Goal: Task Accomplishment & Management: Manage account settings

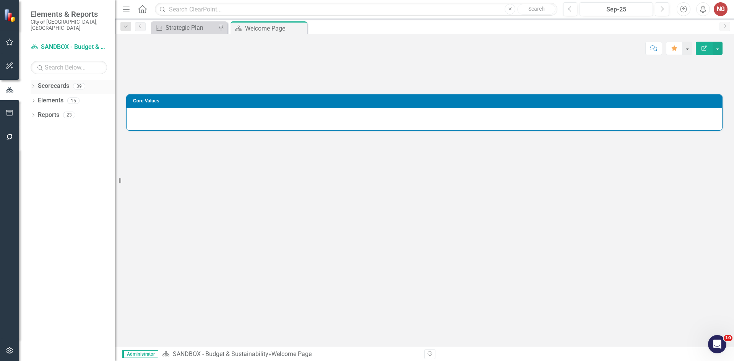
click at [31, 80] on div "Dropdown Scorecards 39 Dropdown City of [GEOGRAPHIC_DATA] Budget & Sustainabili…" at bounding box center [67, 221] width 96 height 282
click at [32, 80] on div "Dropdown Scorecards 39" at bounding box center [73, 87] width 84 height 15
click at [33, 85] on icon "Dropdown" at bounding box center [33, 87] width 5 height 4
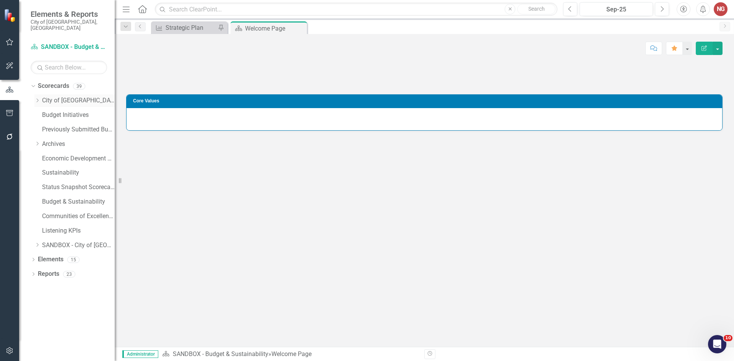
click at [35, 98] on icon "Dropdown" at bounding box center [37, 100] width 6 height 5
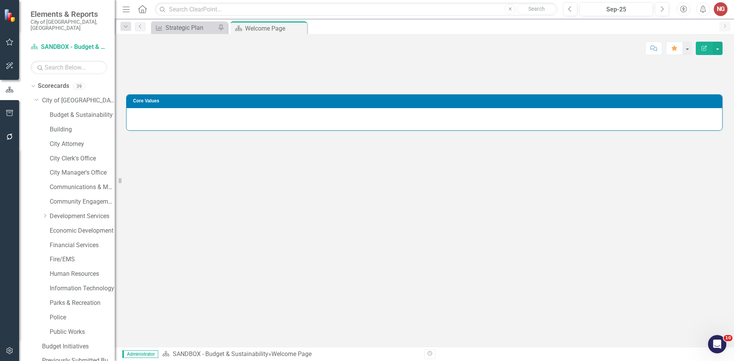
click at [56, 247] on div "Dropdown City of [GEOGRAPHIC_DATA] Budget & Sustainability Building City Attorn…" at bounding box center [74, 289] width 80 height 391
click at [56, 256] on link "Fire/EMS" at bounding box center [82, 260] width 65 height 9
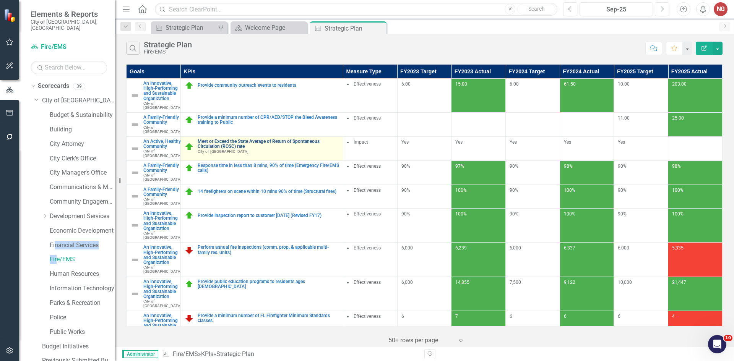
click at [305, 149] on link "Meet or Exceed the State Average of Return of Spontaneous Circulation (ROSC) ra…" at bounding box center [269, 144] width 142 height 10
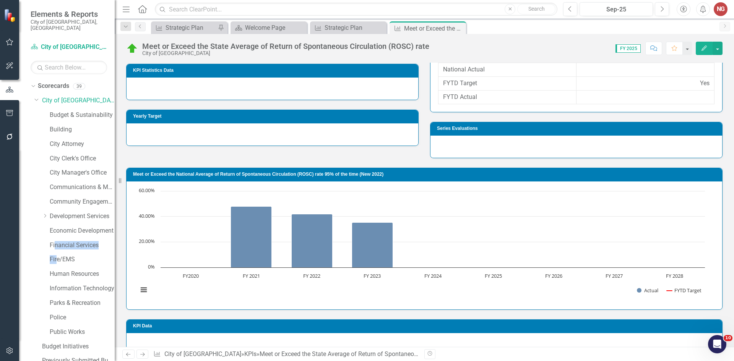
scroll to position [394, 0]
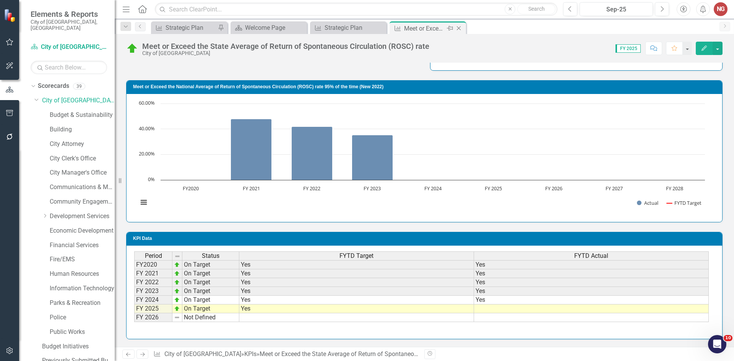
click at [460, 30] on icon "Close" at bounding box center [459, 28] width 8 height 6
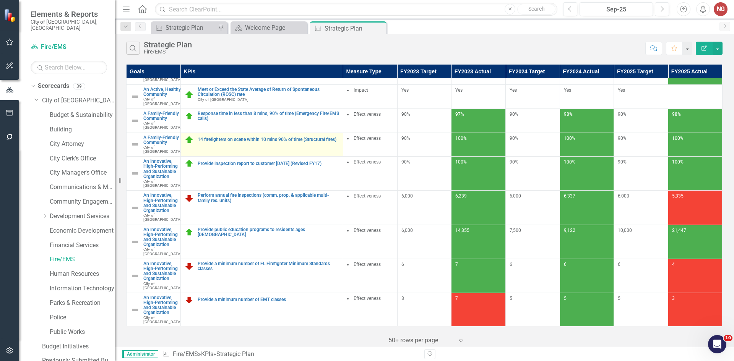
scroll to position [77, 0]
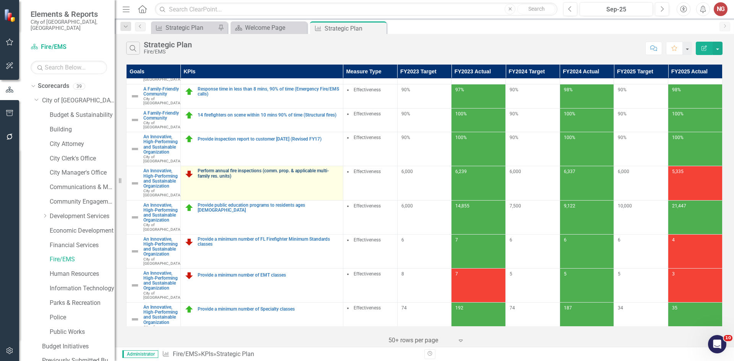
click at [216, 179] on link "Perform annual fire inspections (comm. prop. & applicable multi-family res. uni…" at bounding box center [269, 174] width 142 height 10
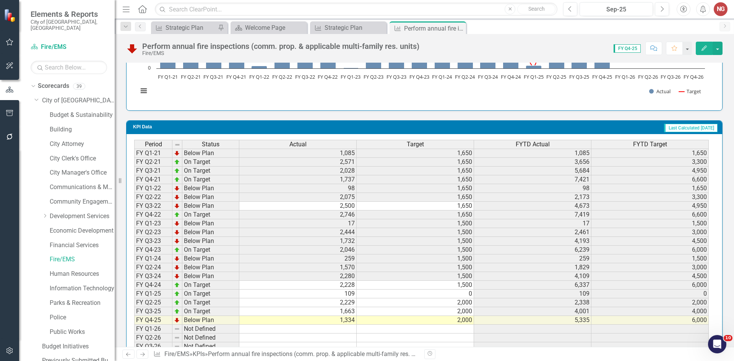
scroll to position [608, 0]
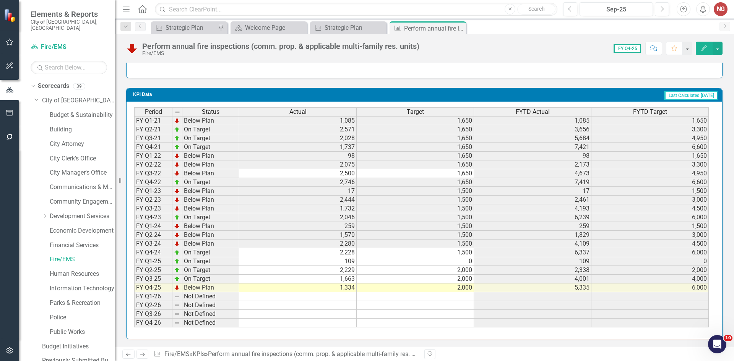
click at [335, 288] on td "1,334" at bounding box center [297, 288] width 117 height 9
click at [340, 291] on td "1,334" at bounding box center [297, 288] width 117 height 9
click at [341, 290] on td "1,334" at bounding box center [297, 288] width 117 height 9
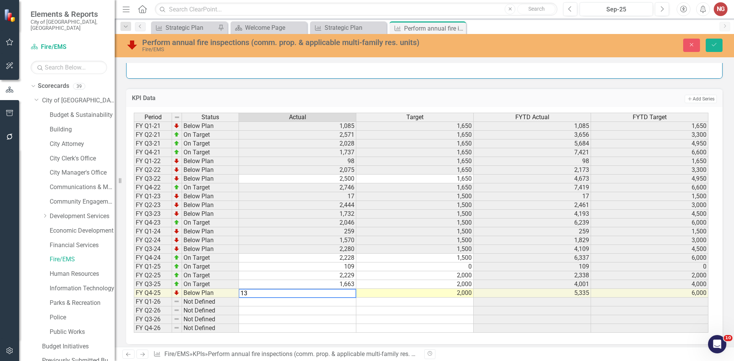
type textarea "1"
type textarea "1995"
click at [713, 49] on button "Save" at bounding box center [714, 45] width 17 height 13
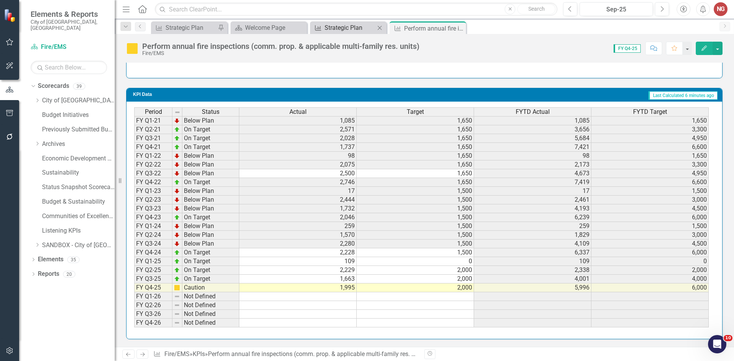
click at [328, 25] on div "Strategic Plan" at bounding box center [350, 28] width 50 height 10
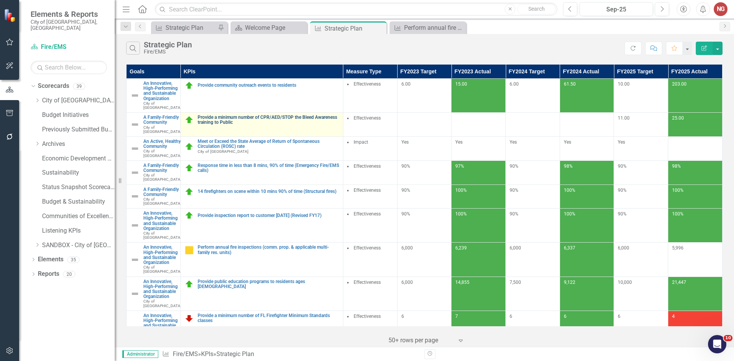
click at [249, 122] on link "Provide a minimum number of CPR/AED/STOP the Bleed Awareness training to Public" at bounding box center [269, 120] width 142 height 10
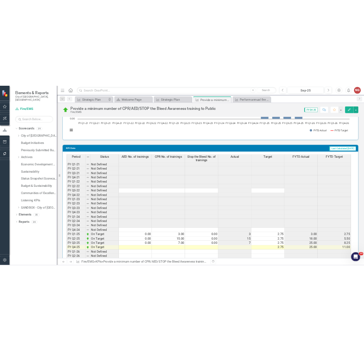
scroll to position [664, 0]
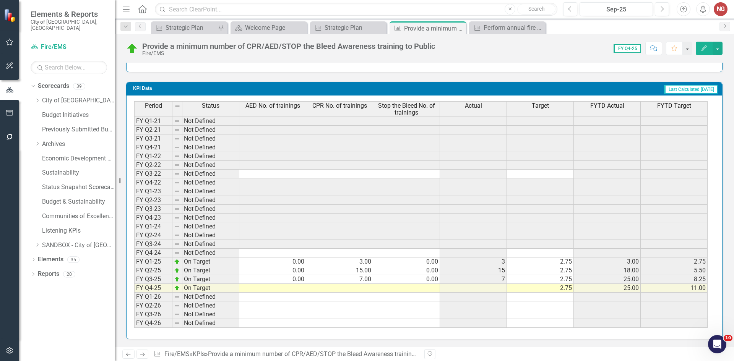
click at [309, 47] on div "Provide a minimum number of CPR/AED/STOP the Bleed Awareness training to Public" at bounding box center [288, 46] width 293 height 8
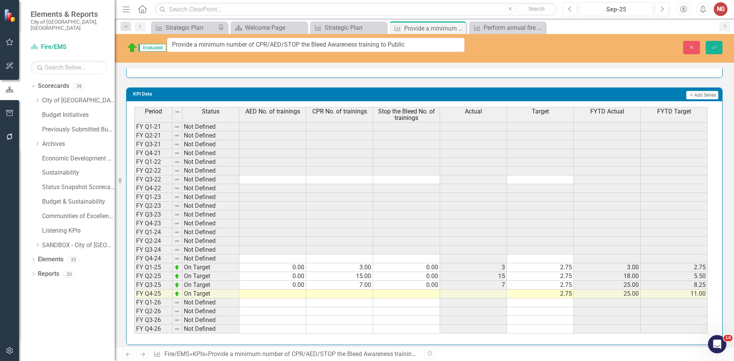
click at [134, 319] on div "Period Status AED No. of trainings CPR No. of trainings Stop the Bleed No. of t…" at bounding box center [134, 220] width 0 height 227
click at [687, 46] on button "Close" at bounding box center [692, 47] width 17 height 13
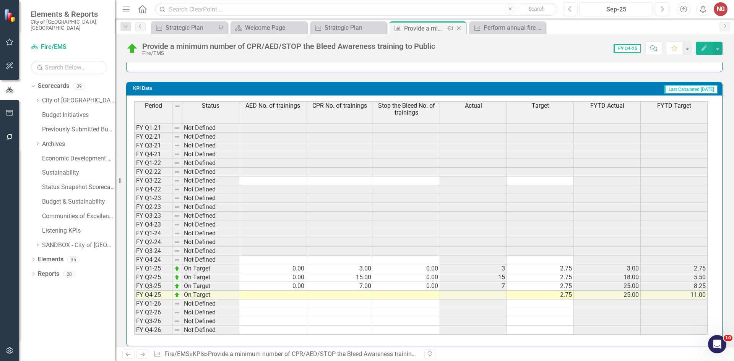
click at [457, 30] on icon at bounding box center [459, 28] width 4 height 4
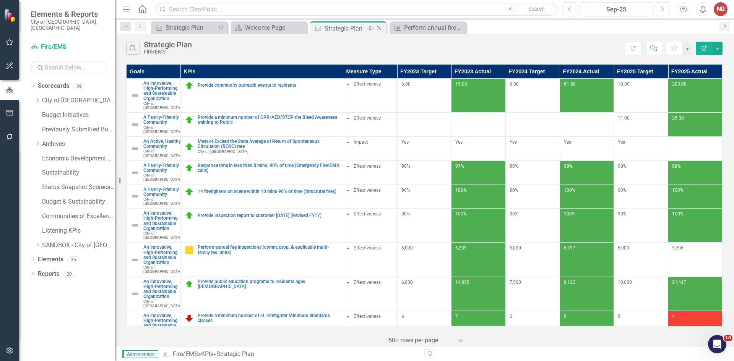
click at [329, 30] on div "Strategic Plan" at bounding box center [345, 29] width 41 height 10
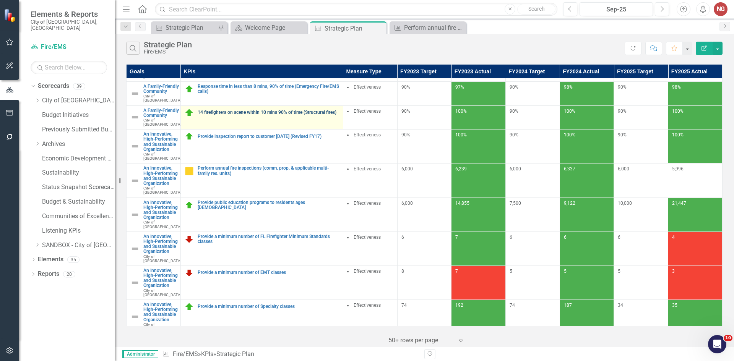
scroll to position [77, 0]
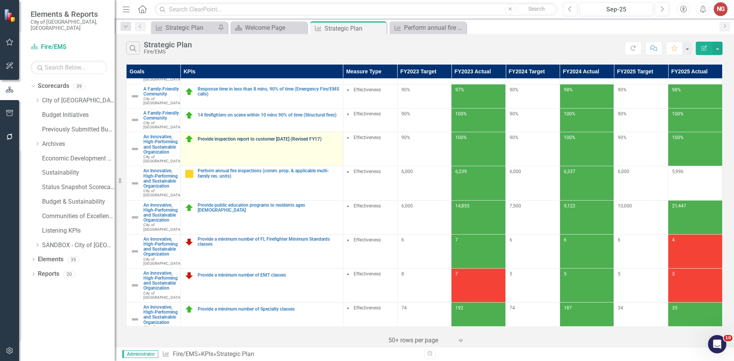
click at [268, 142] on link "Provide inspection report to customer [DATE] (Revised FY17)" at bounding box center [269, 139] width 142 height 5
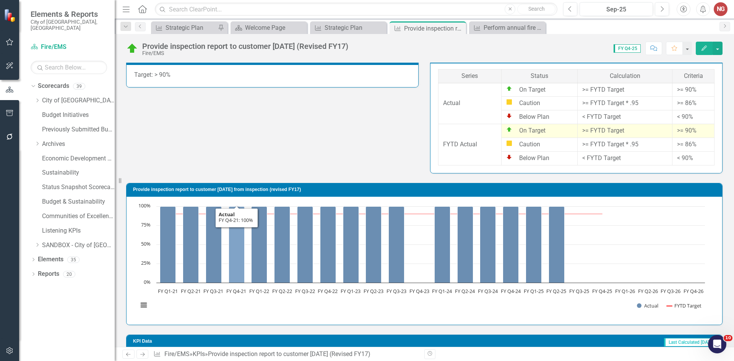
scroll to position [212, 0]
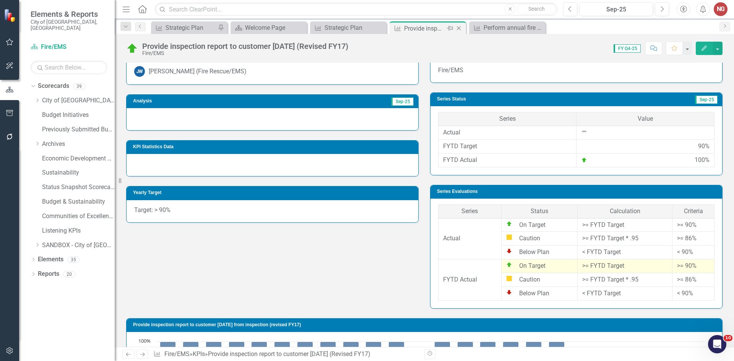
click at [460, 31] on icon "Close" at bounding box center [459, 28] width 8 height 6
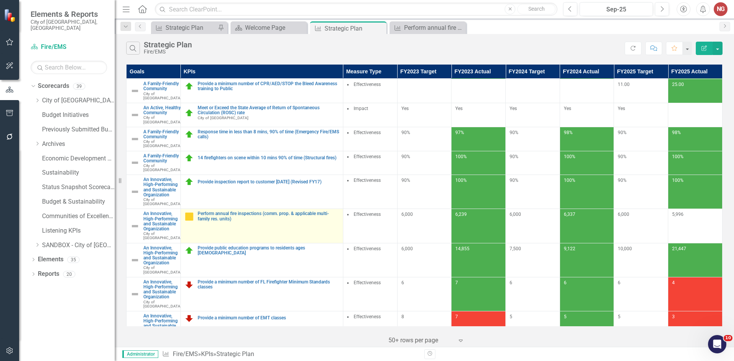
scroll to position [77, 0]
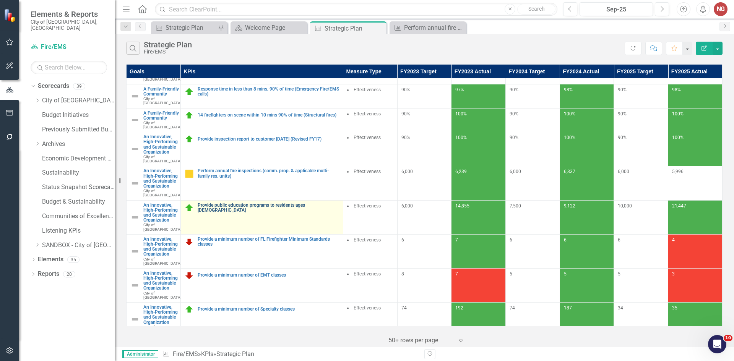
click at [283, 213] on link "Provide public education programs to residents ages [DEMOGRAPHIC_DATA]" at bounding box center [269, 208] width 142 height 10
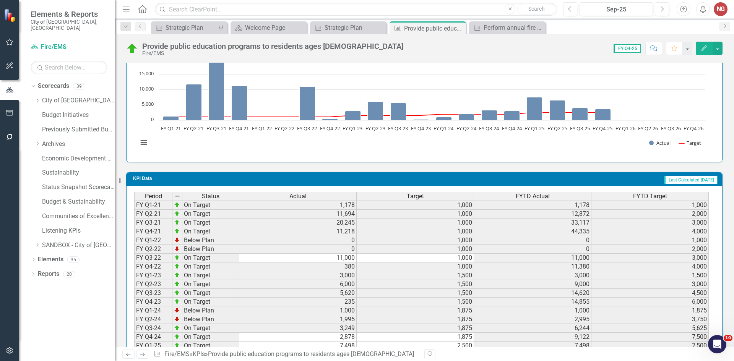
scroll to position [620, 0]
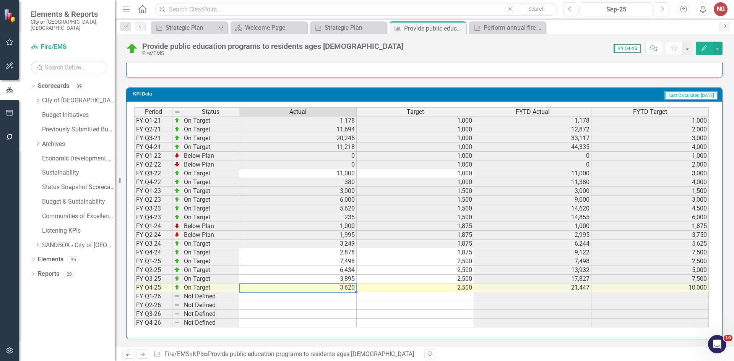
click at [326, 289] on td "3,620" at bounding box center [297, 288] width 117 height 9
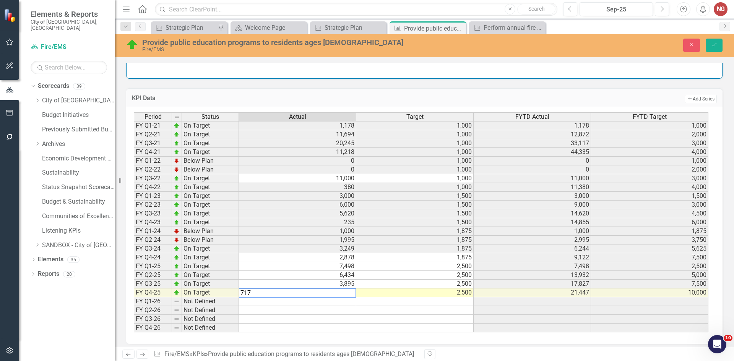
type textarea "7178"
click at [705, 41] on div "Close Save" at bounding box center [605, 45] width 247 height 13
click at [710, 48] on button "Save" at bounding box center [714, 45] width 17 height 13
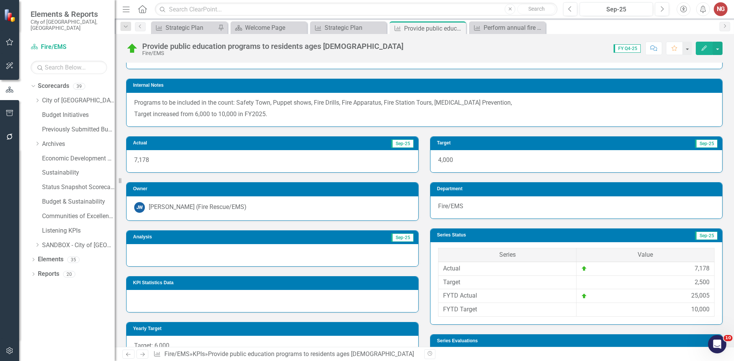
scroll to position [85, 0]
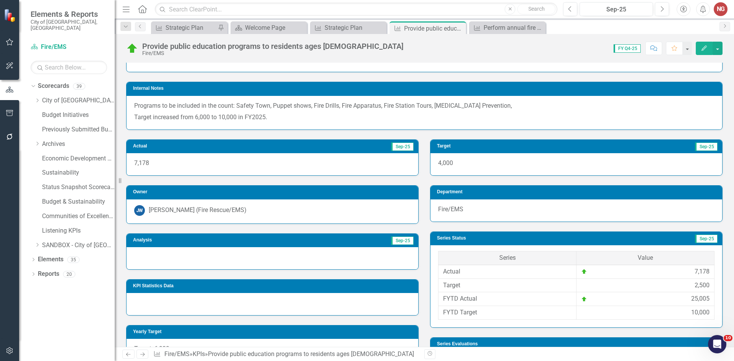
click at [162, 263] on div at bounding box center [273, 258] width 292 height 22
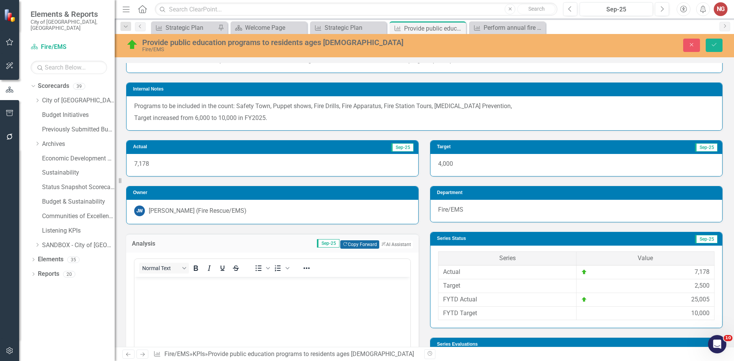
scroll to position [0, 0]
click at [353, 243] on button "Copy Forward Copy Forward" at bounding box center [359, 245] width 39 height 8
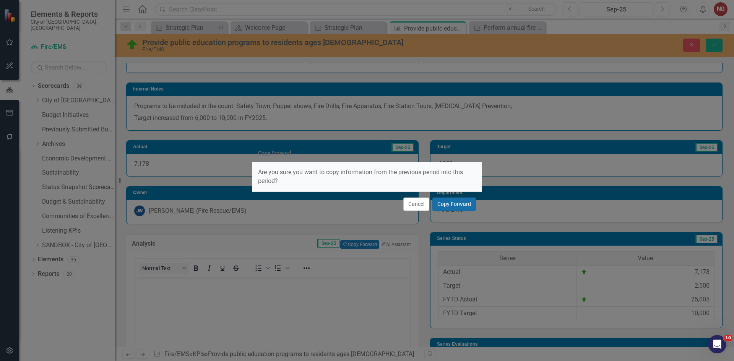
click at [449, 200] on button "Copy Forward" at bounding box center [455, 204] width 44 height 13
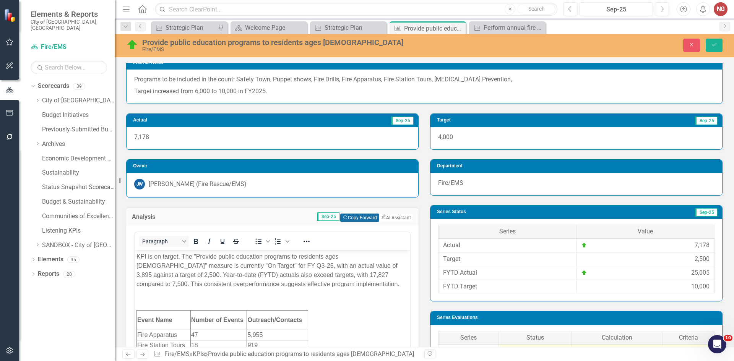
scroll to position [123, 0]
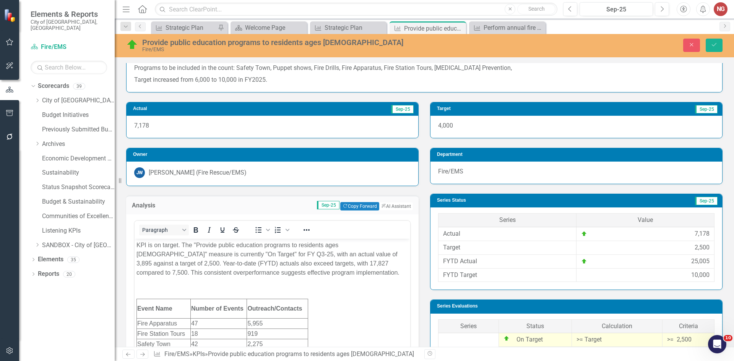
click at [218, 248] on p "KPI is on target. The "Provide public education programs to residents ages [DEM…" at bounding box center [273, 259] width 272 height 37
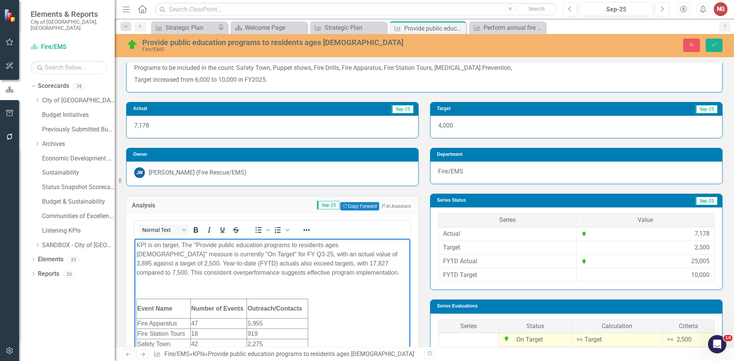
click at [217, 253] on p "KPI is on target. The "Provide public education programs to residents ages [DEM…" at bounding box center [273, 259] width 272 height 37
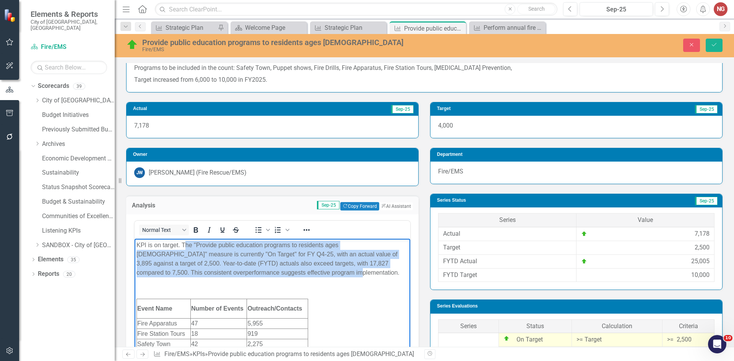
drag, startPoint x: 184, startPoint y: 245, endPoint x: 327, endPoint y: 275, distance: 146.4
click at [327, 275] on p "KPI is on target. The "Provide public education programs to residents ages [DEM…" at bounding box center [273, 259] width 272 height 37
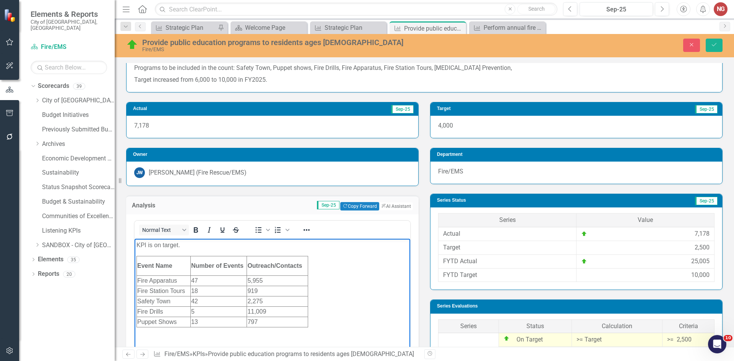
click at [204, 280] on td "47" at bounding box center [218, 281] width 56 height 10
drag, startPoint x: 275, startPoint y: 280, endPoint x: 246, endPoint y: 280, distance: 29.1
click at [246, 280] on html "KPI is on target. Event Name Number of Events Outreach/Contacts Fire Apparatus …" at bounding box center [273, 296] width 276 height 115
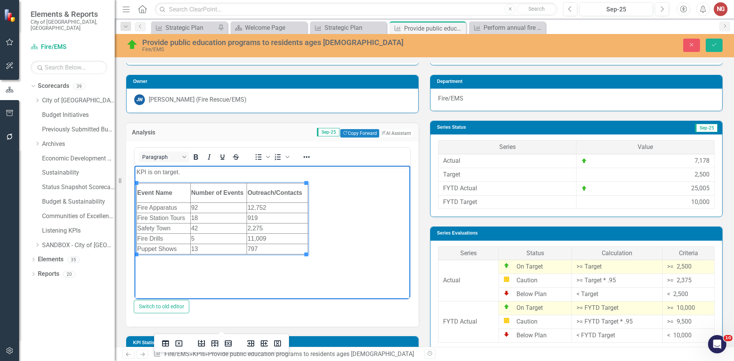
scroll to position [199, 0]
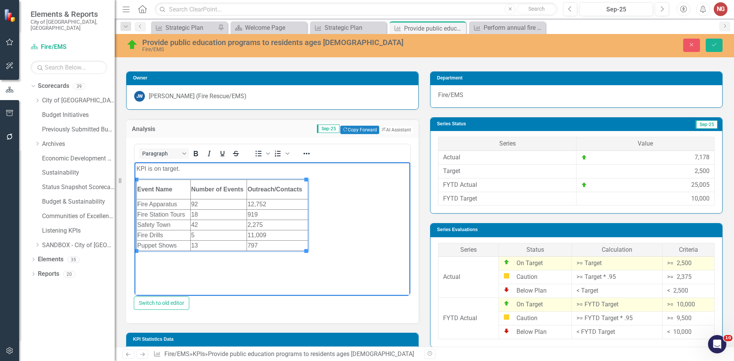
click at [210, 214] on td "18" at bounding box center [218, 215] width 56 height 10
click at [262, 213] on td "919" at bounding box center [277, 215] width 61 height 10
click at [200, 222] on td "42" at bounding box center [218, 225] width 56 height 10
drag, startPoint x: 263, startPoint y: 224, endPoint x: 246, endPoint y: 223, distance: 16.8
click at [246, 223] on html "KPI is on target. Event Name Number of Events Outreach/Contacts Fire Apparatus …" at bounding box center [273, 219] width 276 height 115
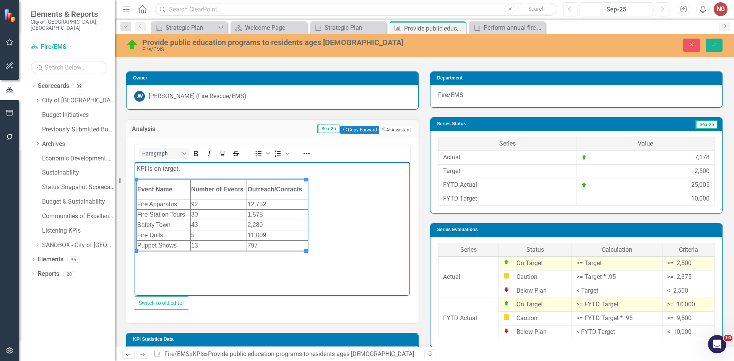
click at [213, 236] on td "5" at bounding box center [218, 235] width 56 height 10
drag, startPoint x: 270, startPoint y: 234, endPoint x: 250, endPoint y: 234, distance: 19.5
click at [250, 234] on td "11,009" at bounding box center [277, 235] width 61 height 10
click at [270, 271] on body "KPI is on target. Event Name Number of Events Outreach/Contacts Fire Apparatus …" at bounding box center [273, 219] width 276 height 115
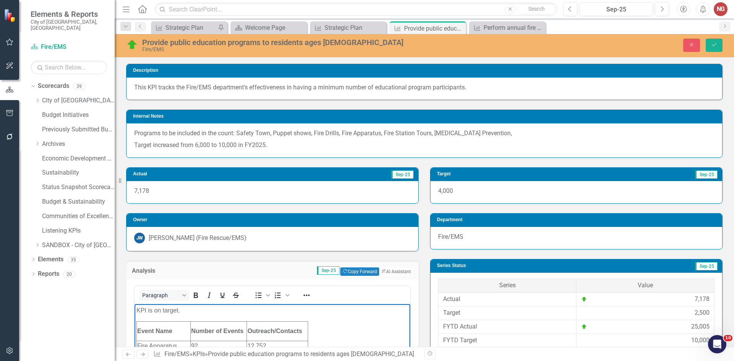
scroll to position [46, 0]
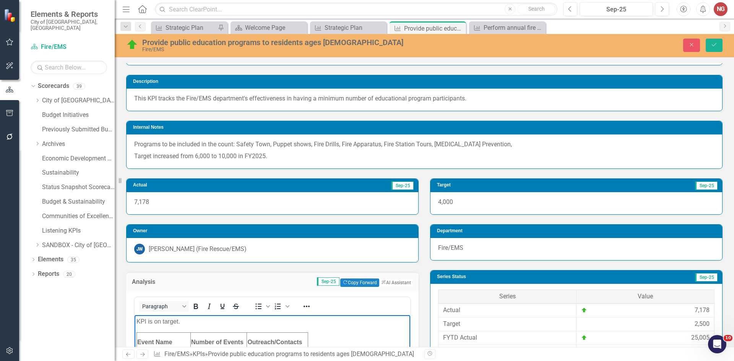
click at [193, 319] on p "KPI is on target." at bounding box center [273, 321] width 272 height 9
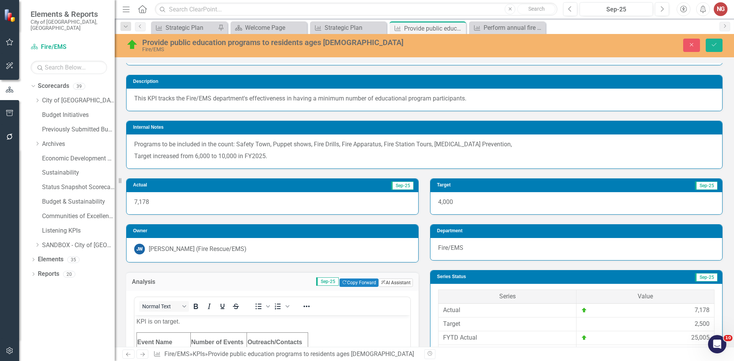
click at [390, 280] on button "ClearPoint AI AI Assistant" at bounding box center [396, 283] width 34 height 8
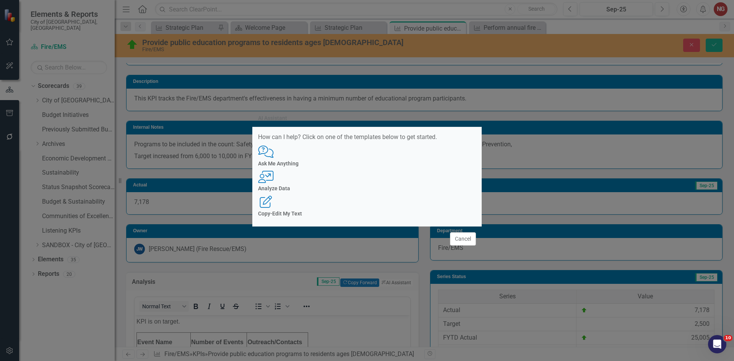
click at [274, 179] on icon "User with Chart" at bounding box center [266, 177] width 16 height 12
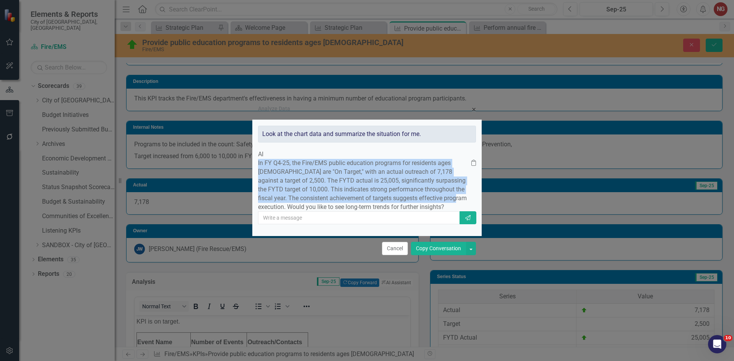
drag, startPoint x: 275, startPoint y: 149, endPoint x: 452, endPoint y: 197, distance: 183.2
click at [452, 197] on div "AI In FY Q4-25, the Fire/EMS public education programs for residents ages [DEMO…" at bounding box center [367, 180] width 218 height 61
copy div "In FY Q4-25, the Fire/EMS public education programs for residents ages [DEMOGRA…"
click at [402, 256] on button "Cancel" at bounding box center [395, 248] width 26 height 13
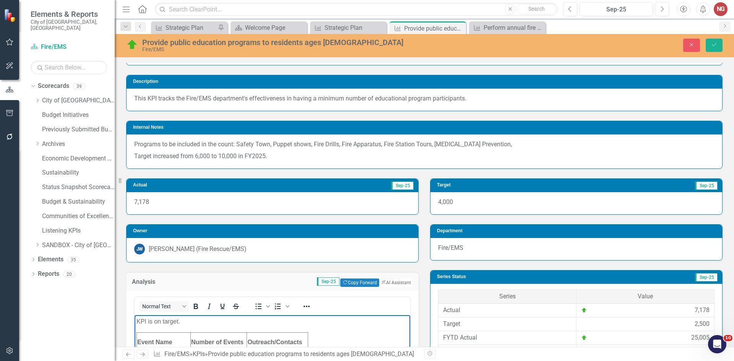
click at [256, 318] on p "KPI is on target." at bounding box center [273, 321] width 272 height 9
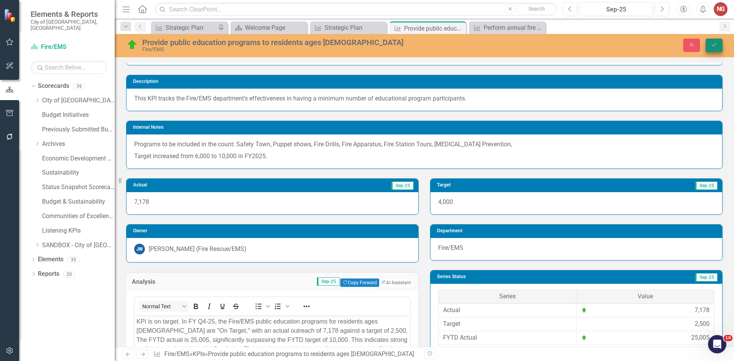
click at [713, 45] on icon "submit" at bounding box center [714, 44] width 5 height 3
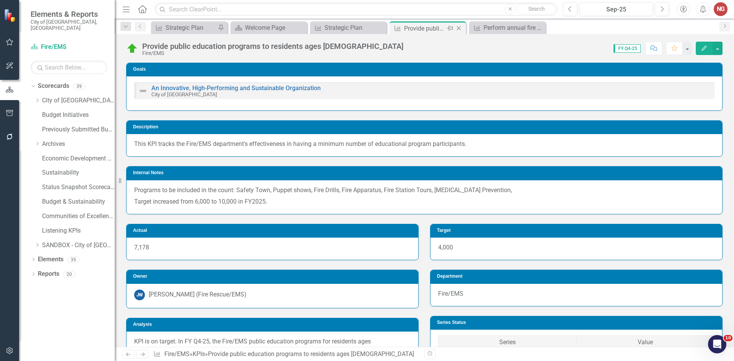
click at [456, 27] on icon "Close" at bounding box center [459, 28] width 8 height 6
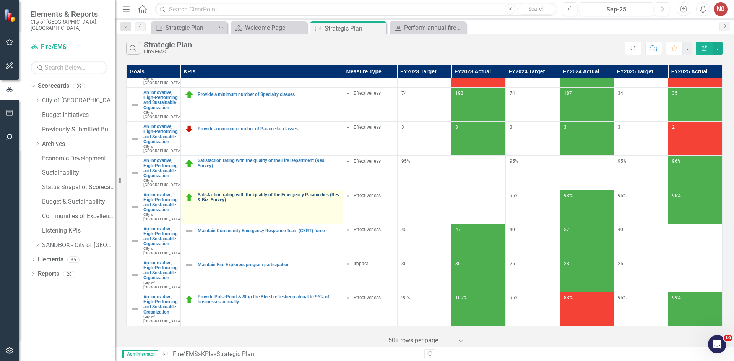
scroll to position [383, 0]
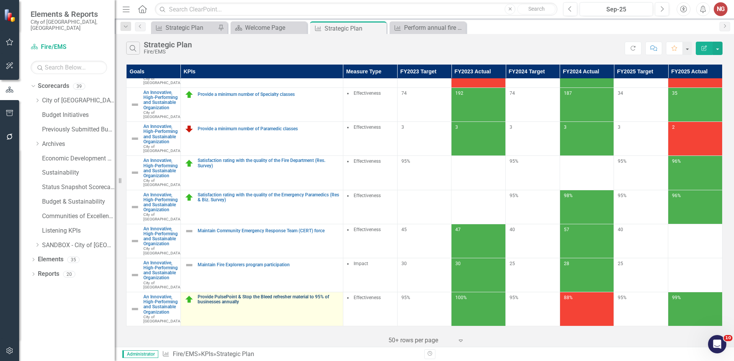
click at [289, 295] on link "Provide PulsePoint & Stop the Bleed refresher material to 95% of businesses ann…" at bounding box center [269, 300] width 142 height 10
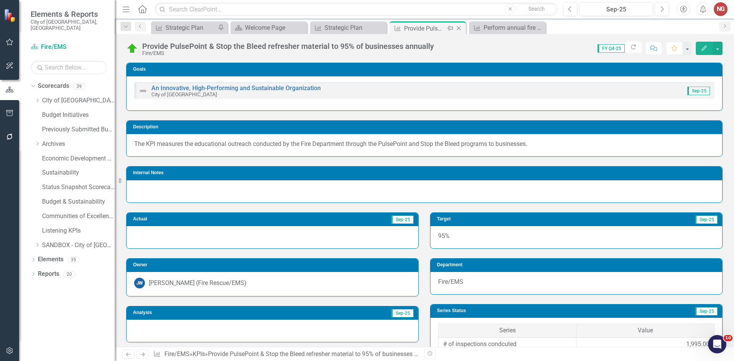
click at [460, 29] on icon "Close" at bounding box center [459, 28] width 8 height 6
